Goal: Answer question/provide support

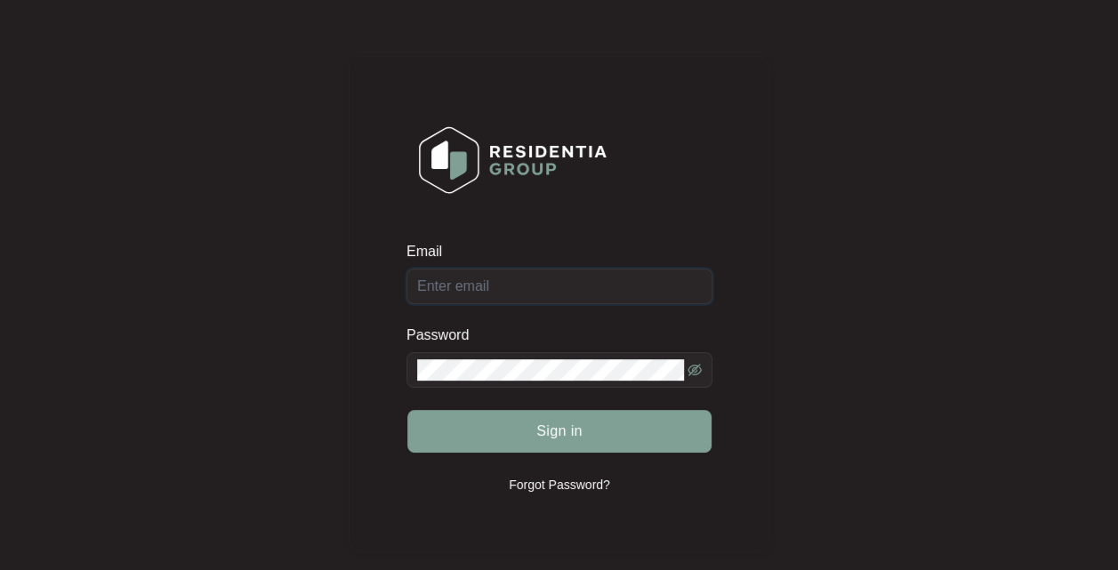
type input "[EMAIL_ADDRESS][DOMAIN_NAME]"
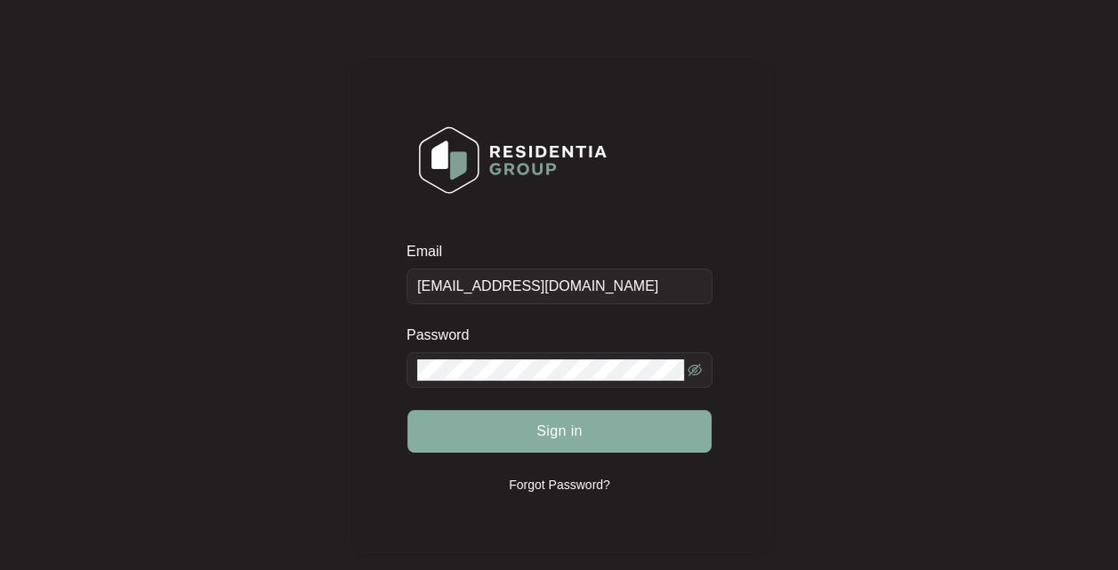
click at [580, 430] on span "Sign in" at bounding box center [559, 431] width 46 height 21
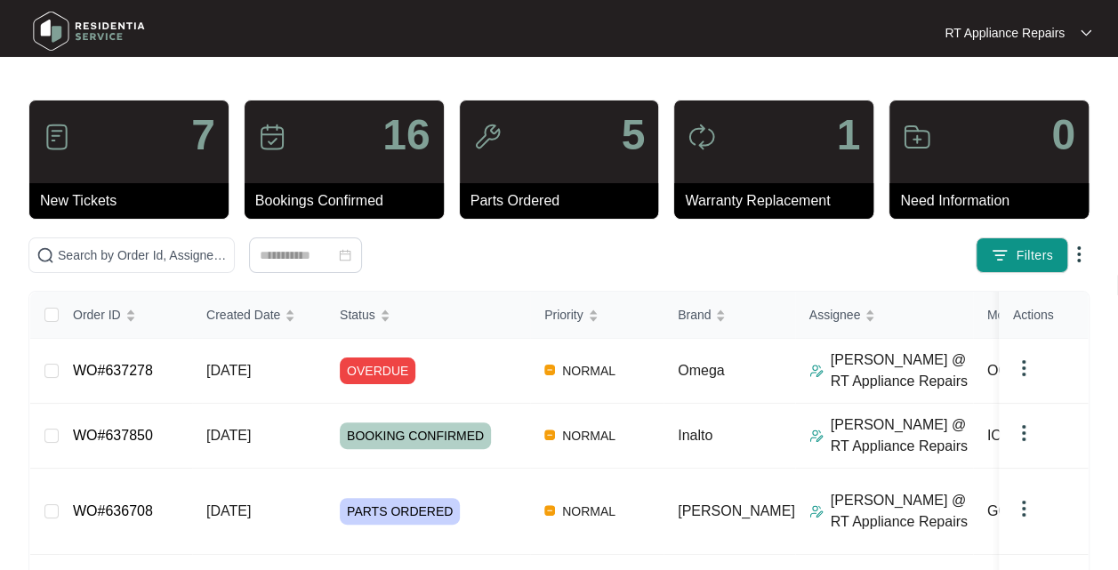
click at [174, 372] on td "WO#637278" at bounding box center [125, 371] width 133 height 65
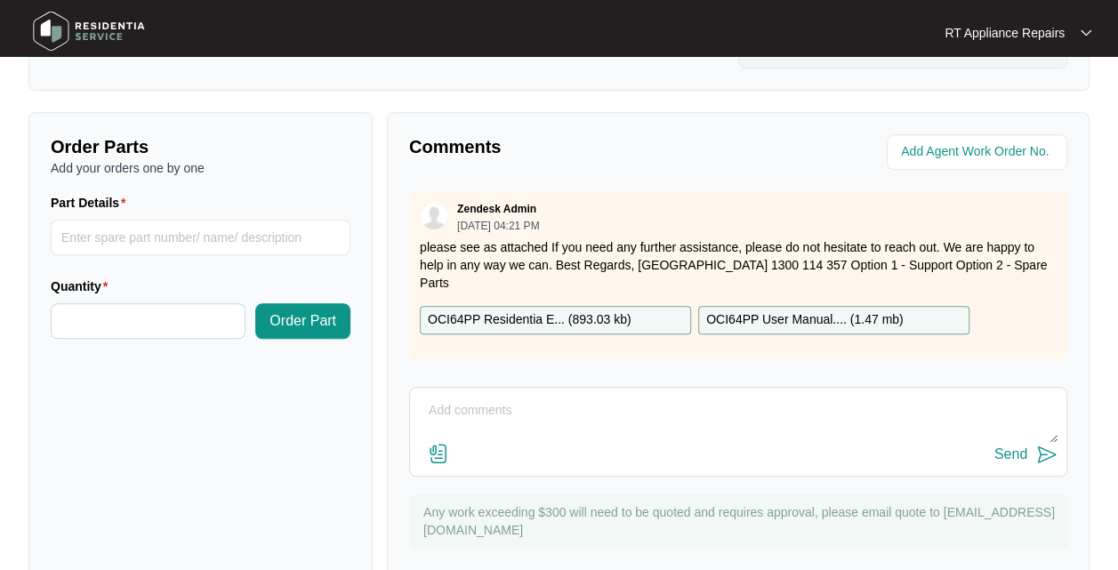
scroll to position [659, 0]
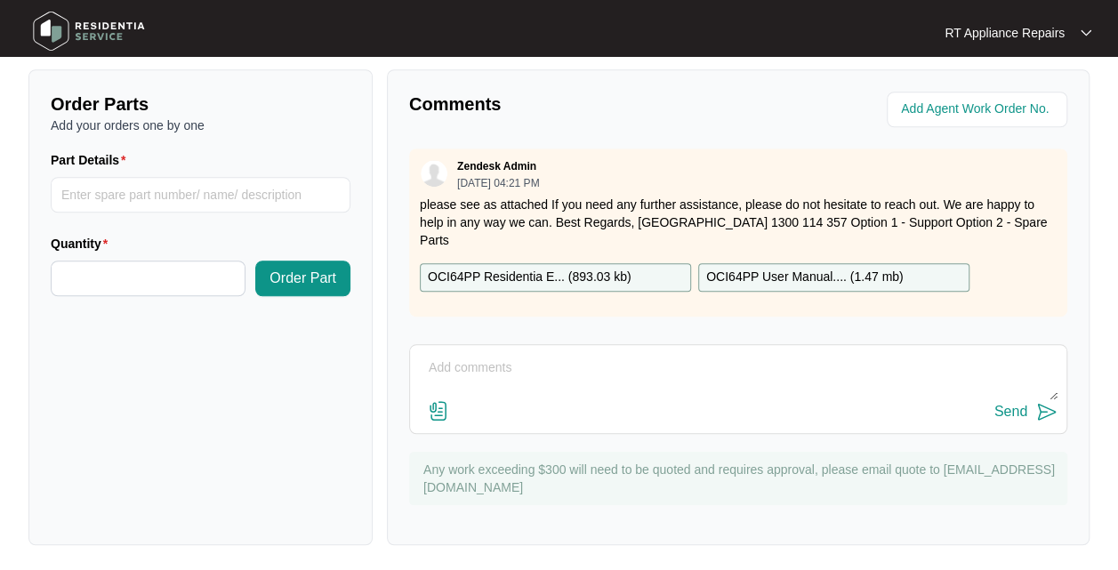
click at [548, 370] on textarea at bounding box center [738, 377] width 639 height 46
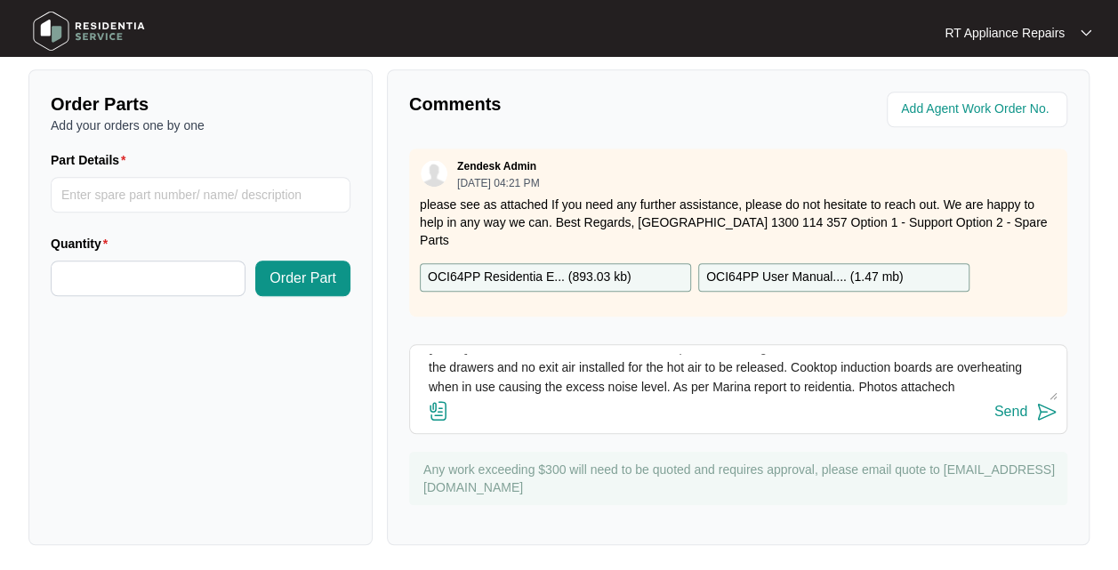
scroll to position [32, 0]
type textarea "[DATE] Found no air intake or air exit. Cooktop is overheating as there has bee…"
click at [1048, 421] on button "Send" at bounding box center [1025, 412] width 63 height 24
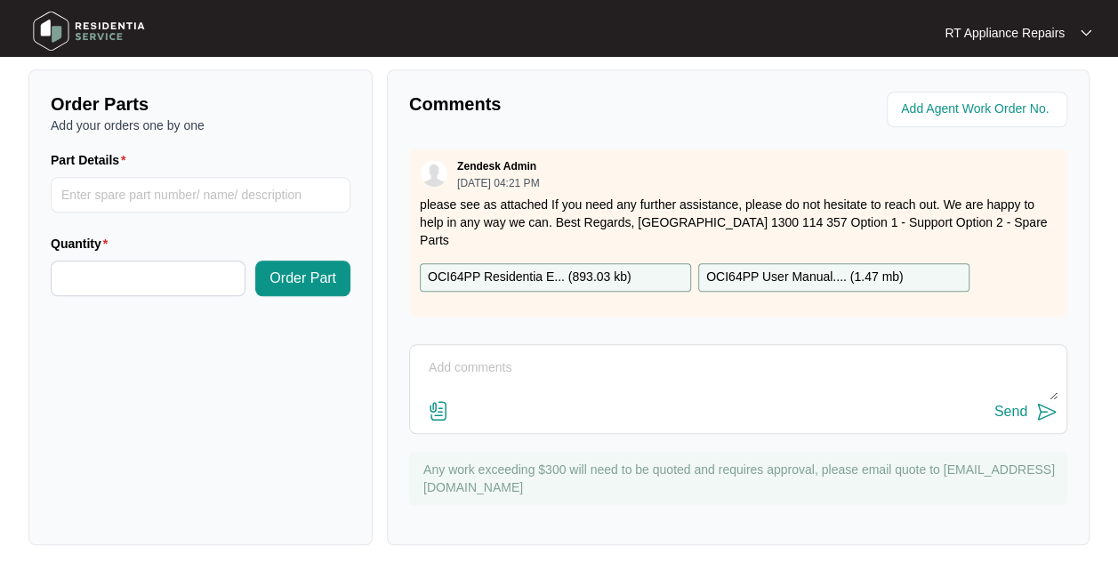
scroll to position [0, 0]
click at [509, 359] on textarea at bounding box center [738, 377] width 639 height 46
paste textarea "(CT on site) Omega Induction Cooktop M: OCI64PP S: OCI64PP2023121400226 (Origin…"
type textarea "(CT on site) Omega Induction Cooktop M: OCI64PP S: OCI64PP2023121400226 (Origin…"
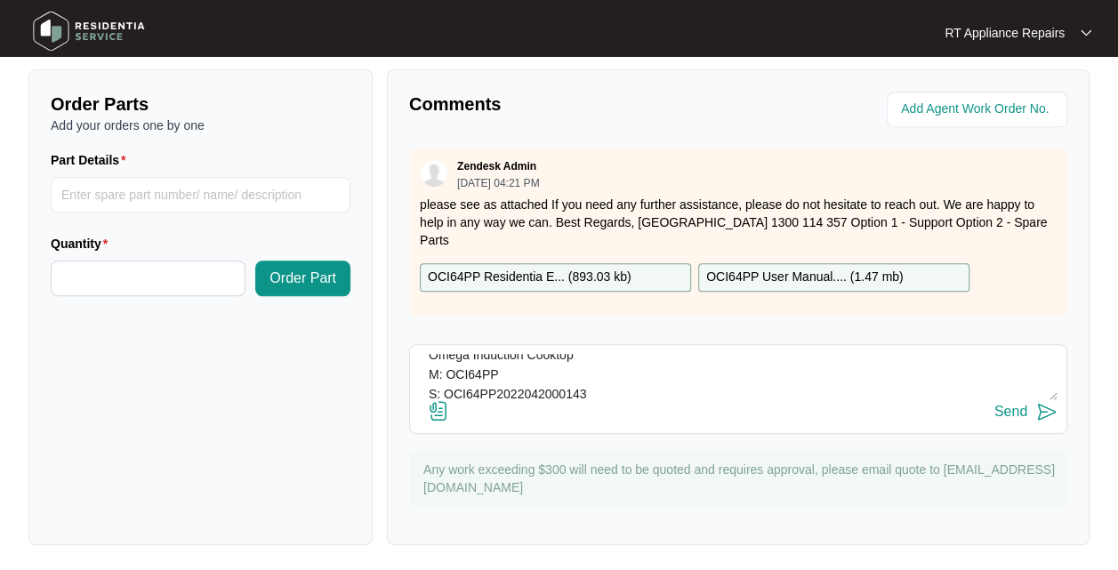
click at [1044, 421] on button "Send" at bounding box center [1025, 412] width 63 height 24
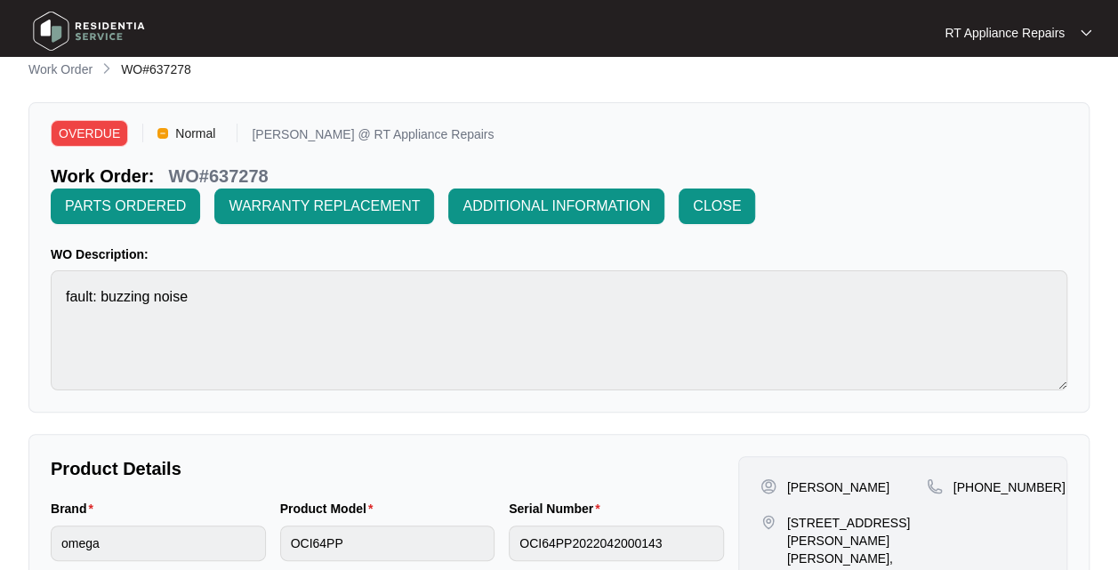
scroll to position [12, 0]
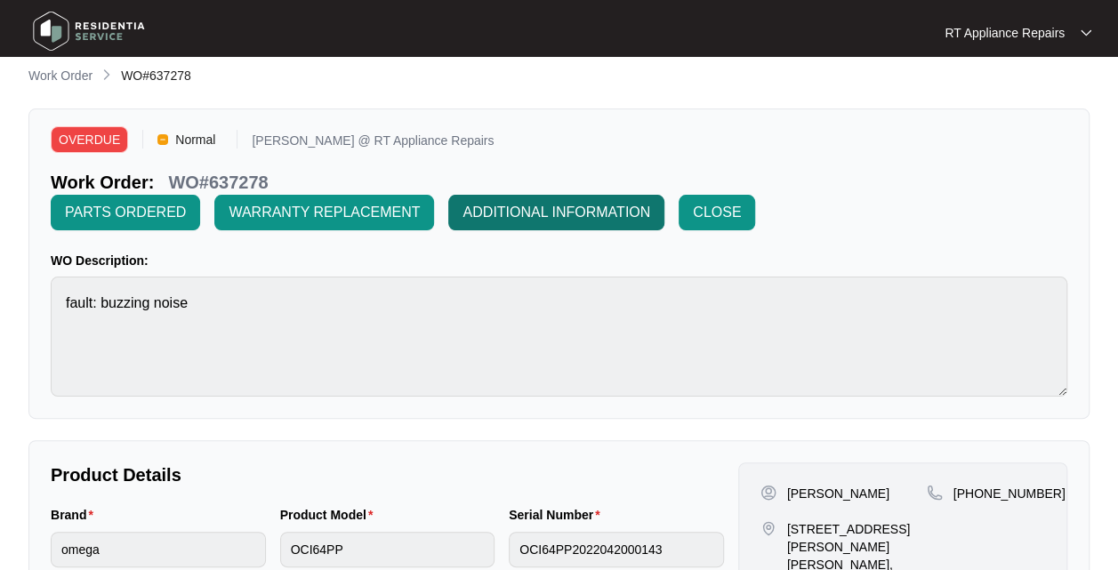
click at [553, 217] on span "ADDITIONAL INFORMATION" at bounding box center [556, 212] width 188 height 21
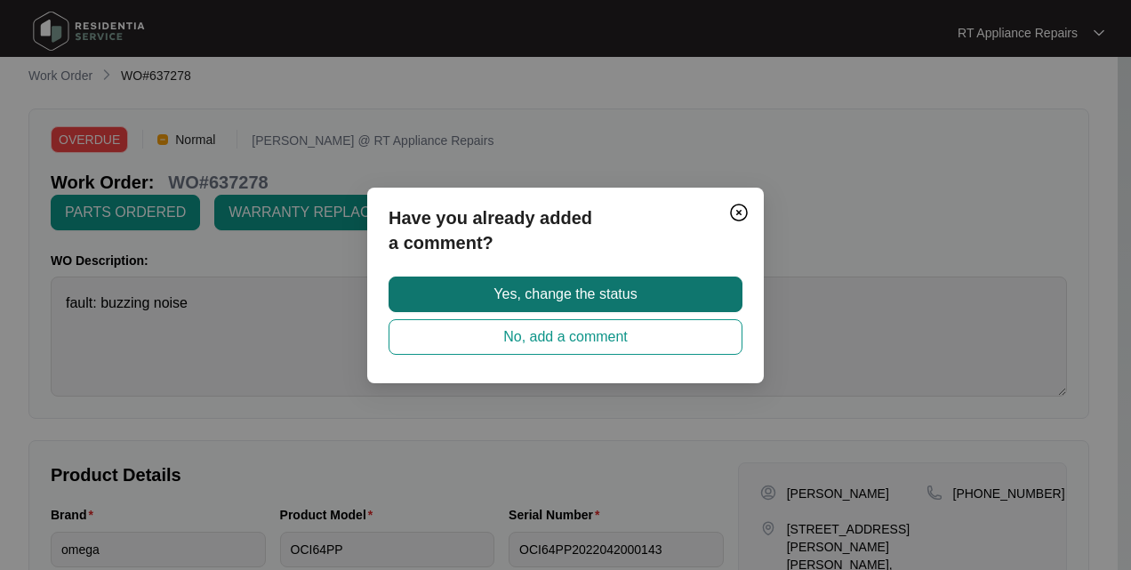
click at [578, 299] on span "Yes, change the status" at bounding box center [565, 294] width 143 height 21
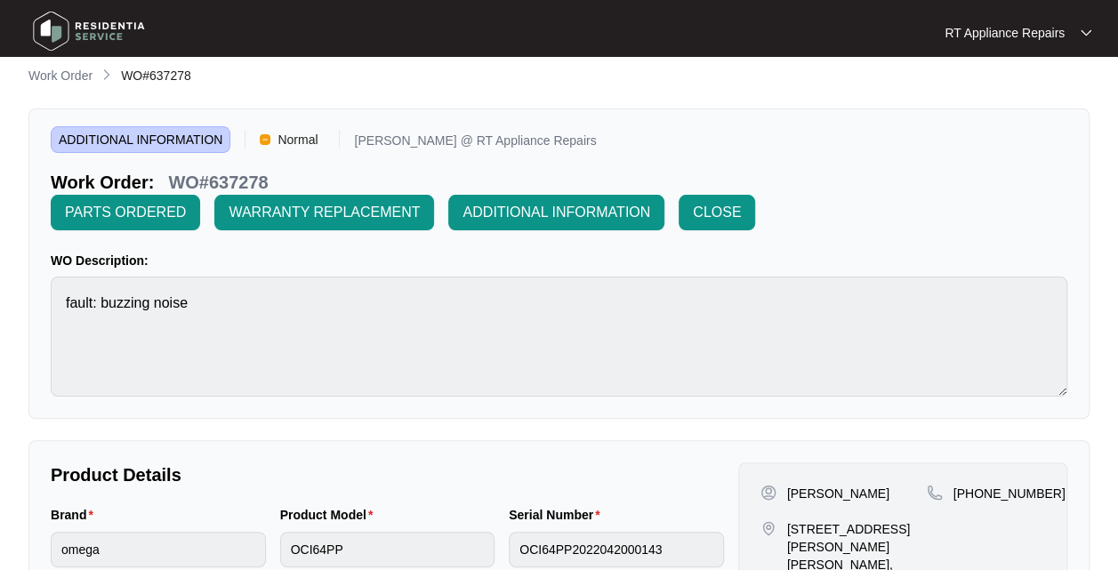
click at [1073, 40] on div "RT Appliance Repairs" at bounding box center [1017, 33] width 147 height 18
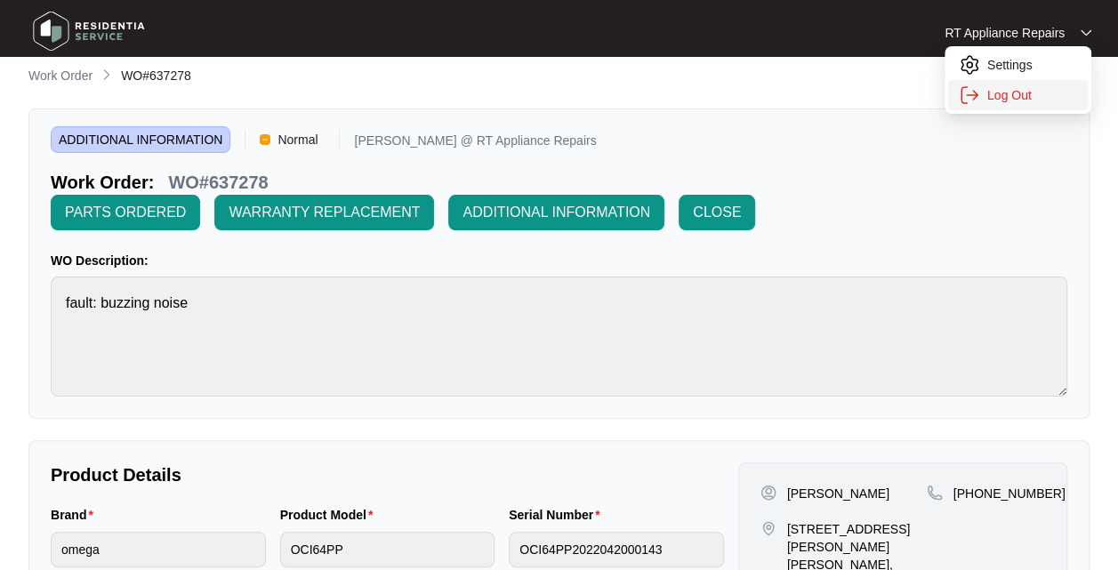
click at [1023, 105] on li "Log Out" at bounding box center [1018, 95] width 140 height 30
